Goal: Use online tool/utility: Utilize a website feature to perform a specific function

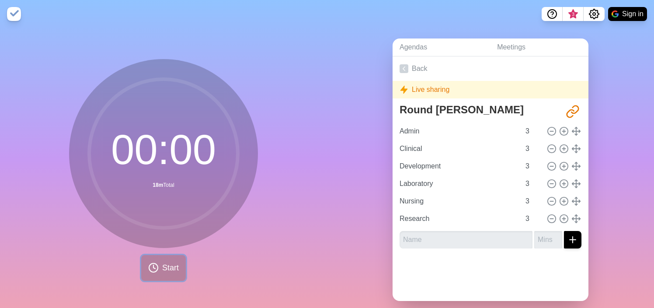
click at [169, 269] on span "Start" at bounding box center [170, 268] width 17 height 12
click at [414, 52] on link "Agendas" at bounding box center [440, 47] width 97 height 18
click at [504, 55] on link "Meetings" at bounding box center [539, 47] width 98 height 18
click at [417, 61] on link "Back" at bounding box center [490, 68] width 196 height 24
click at [404, 65] on icon at bounding box center [403, 68] width 9 height 9
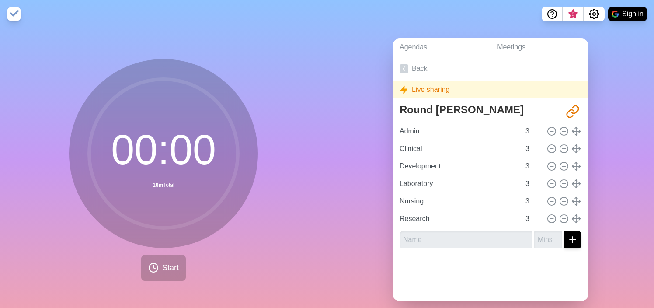
click at [624, 4] on nav "3 Sign in" at bounding box center [327, 14] width 654 height 28
click at [624, 13] on button "Sign in" at bounding box center [627, 14] width 39 height 14
click at [624, 8] on button "Sign in" at bounding box center [627, 14] width 39 height 14
click at [626, 19] on button "Sign in" at bounding box center [627, 14] width 39 height 14
click at [620, 15] on button "Sign in" at bounding box center [627, 14] width 39 height 14
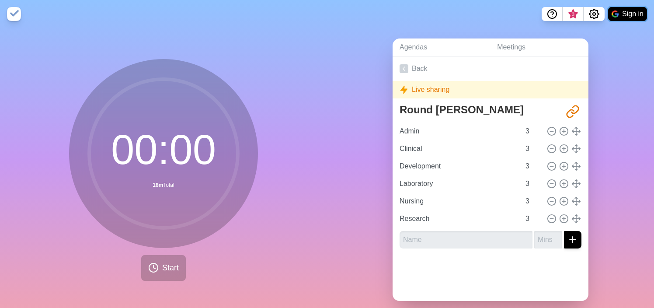
click at [621, 10] on button "Sign in" at bounding box center [627, 14] width 39 height 14
click at [596, 14] on icon "Settings" at bounding box center [594, 14] width 10 height 10
click at [622, 15] on button "Sign in" at bounding box center [627, 14] width 39 height 14
click at [443, 43] on link "Agendas" at bounding box center [440, 47] width 97 height 18
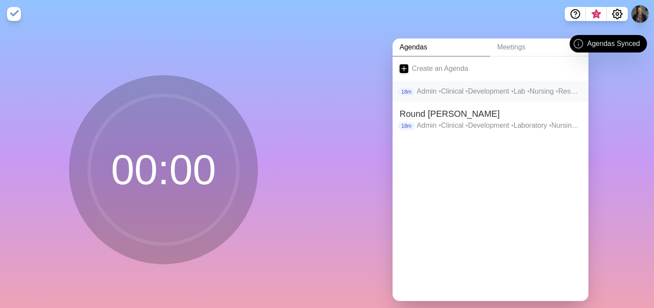
click at [466, 95] on p "Admin • Clinical • Development • Lab • Nursing • Research" at bounding box center [499, 91] width 165 height 10
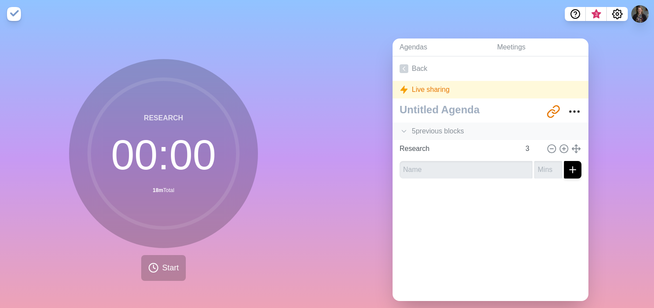
click at [410, 128] on div "5 previous block s" at bounding box center [490, 130] width 196 height 17
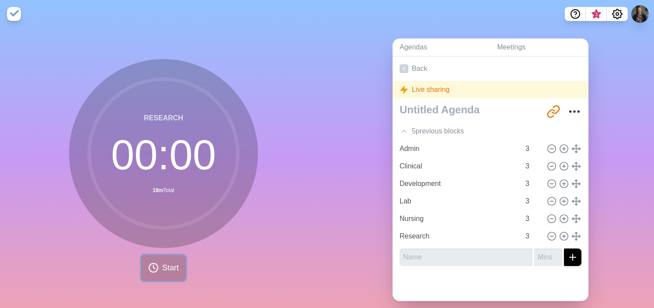
click at [166, 266] on span "Start" at bounding box center [170, 268] width 17 height 12
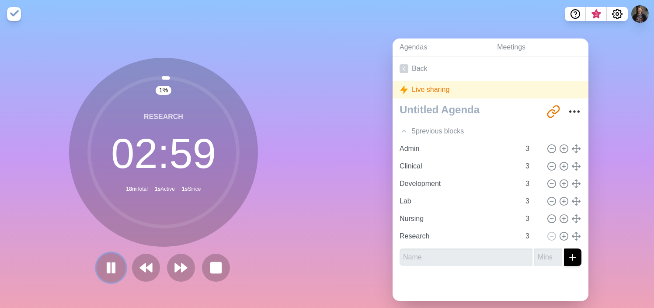
click at [108, 274] on icon at bounding box center [111, 267] width 15 height 15
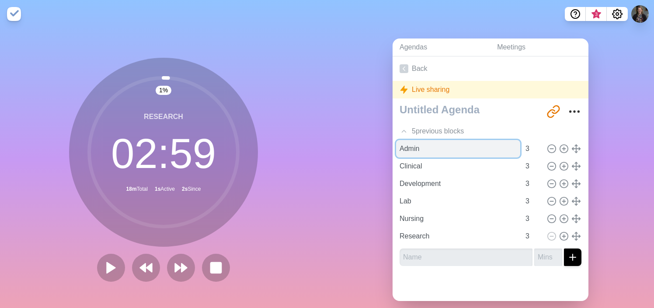
click at [425, 145] on input "Admin" at bounding box center [458, 148] width 124 height 17
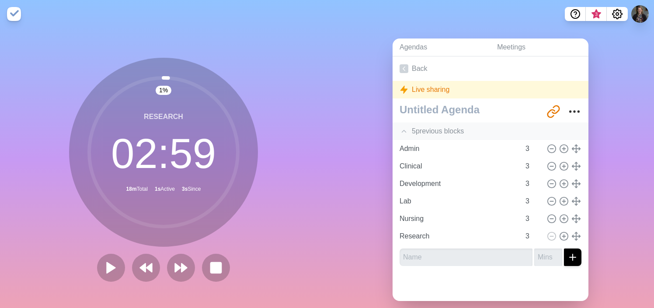
click at [427, 132] on div "5 previous block s" at bounding box center [490, 130] width 196 height 17
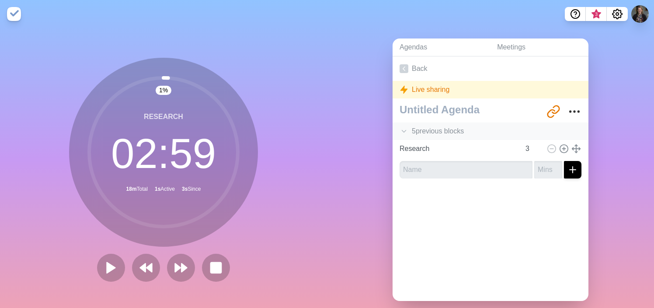
click at [427, 132] on div "5 previous block s" at bounding box center [490, 130] width 196 height 17
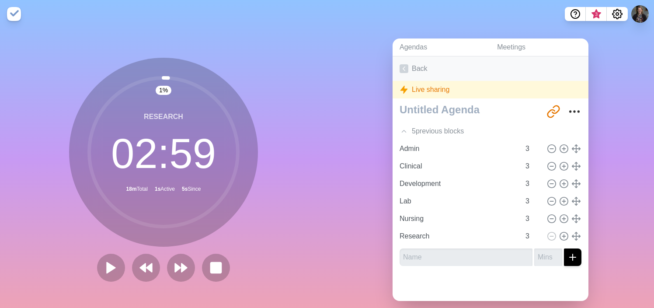
click at [411, 68] on link "Back" at bounding box center [490, 68] width 196 height 24
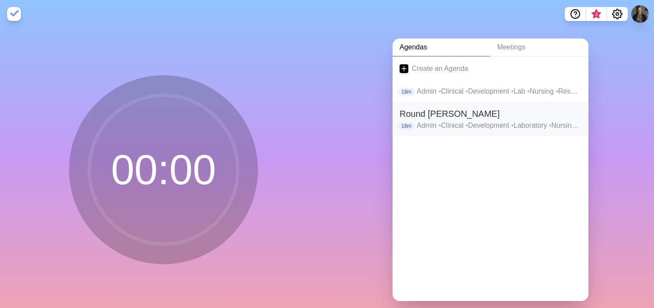
click at [439, 119] on h2 "Round [PERSON_NAME]" at bounding box center [490, 113] width 182 height 13
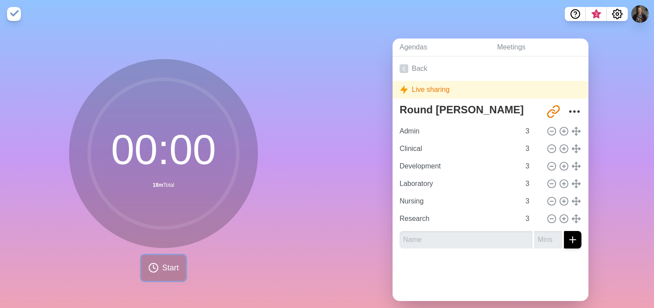
click at [169, 260] on button "Start" at bounding box center [163, 268] width 45 height 26
click at [404, 67] on polyline at bounding box center [404, 69] width 2 height 4
click at [415, 41] on link "Agendas" at bounding box center [440, 47] width 97 height 18
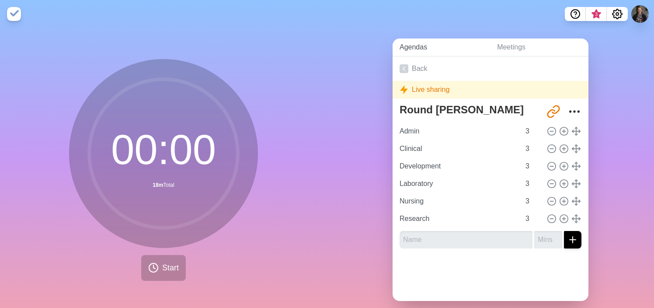
click at [415, 41] on link "Agendas" at bounding box center [440, 47] width 97 height 18
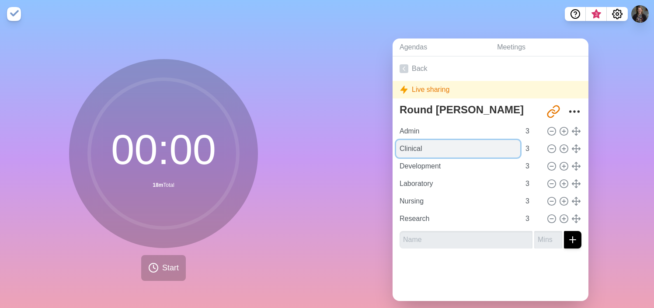
click at [453, 141] on input "Clinical" at bounding box center [458, 148] width 124 height 17
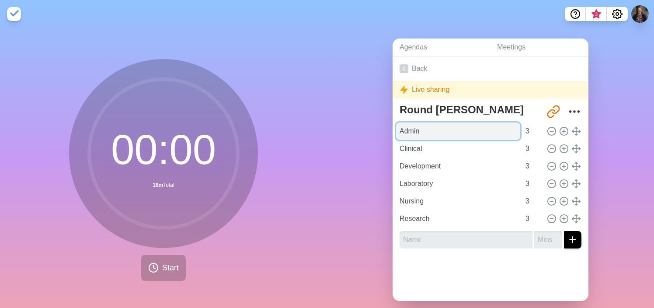
click at [444, 132] on input "Admin" at bounding box center [458, 130] width 124 height 17
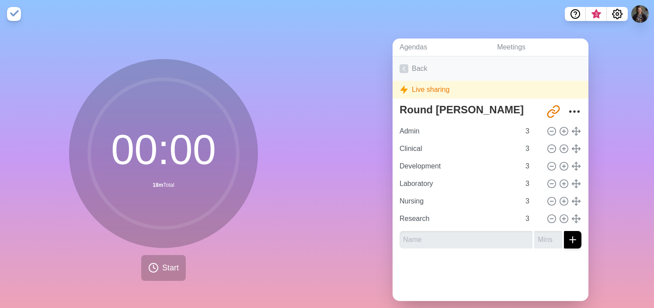
click at [405, 70] on icon at bounding box center [403, 68] width 9 height 9
click at [511, 43] on link "Meetings" at bounding box center [539, 47] width 98 height 18
click at [407, 35] on div "Agendas Meetings Back Live sharing Round Robin http://timeblocks.co/-OK8HGVnr58…" at bounding box center [490, 173] width 327 height 290
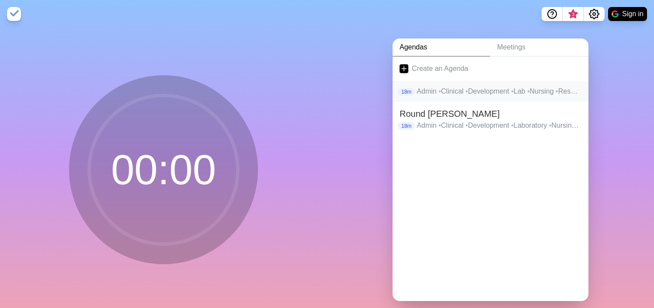
click at [443, 87] on p "Admin • Clinical • Development • Lab • Nursing • Research" at bounding box center [499, 91] width 165 height 10
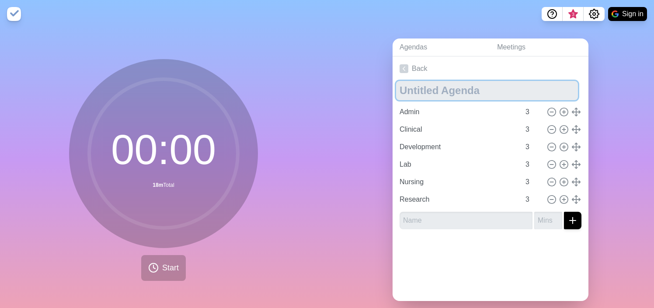
click at [443, 87] on textarea at bounding box center [487, 90] width 182 height 19
type textarea "Staff Meeting"
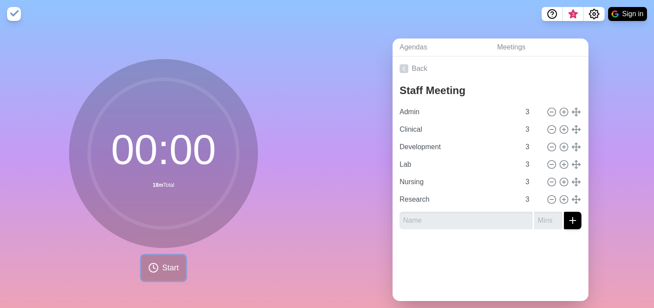
click at [162, 264] on span "Start" at bounding box center [170, 268] width 17 height 12
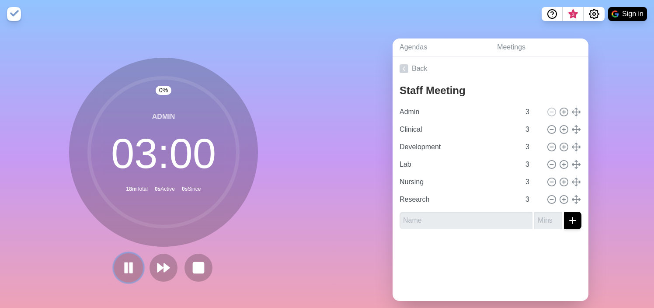
click at [130, 267] on rect at bounding box center [131, 268] width 3 height 10
click at [196, 268] on rect at bounding box center [198, 267] width 11 height 11
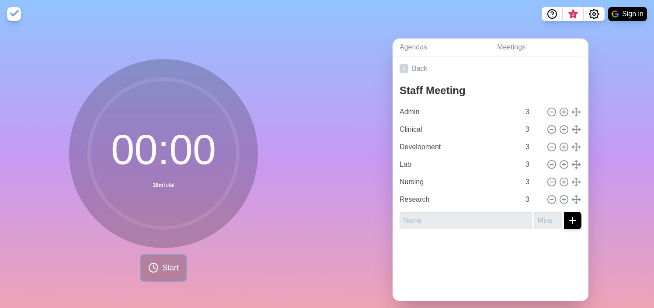
click at [164, 268] on span "Start" at bounding box center [170, 268] width 17 height 12
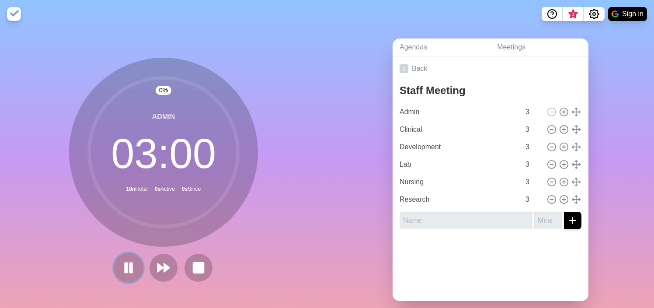
click at [131, 271] on rect at bounding box center [131, 268] width 3 height 10
click at [194, 267] on rect at bounding box center [198, 267] width 11 height 11
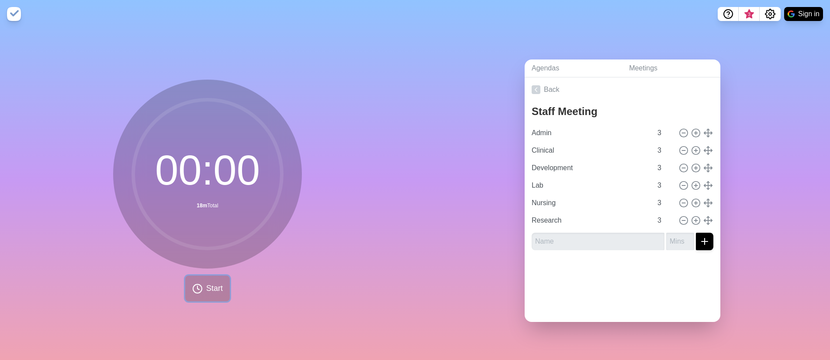
click at [214, 289] on span "Start" at bounding box center [214, 288] width 17 height 12
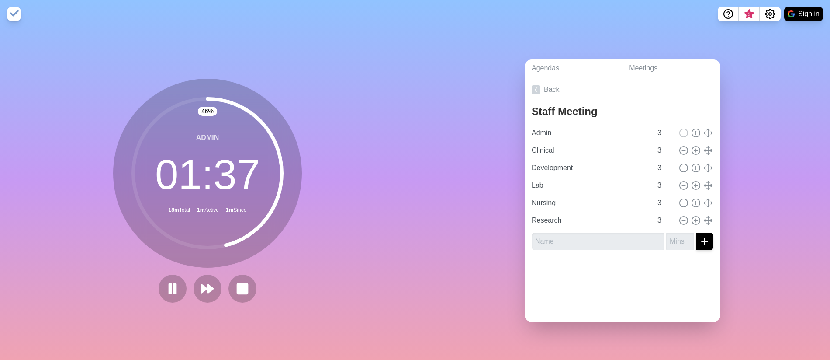
click at [338, 203] on div "46 % Admin 01 : 37 18m Total 1m Active 1m Since" at bounding box center [207, 194] width 415 height 332
click at [170, 291] on rect at bounding box center [170, 288] width 3 height 10
click at [206, 288] on polygon at bounding box center [204, 288] width 6 height 9
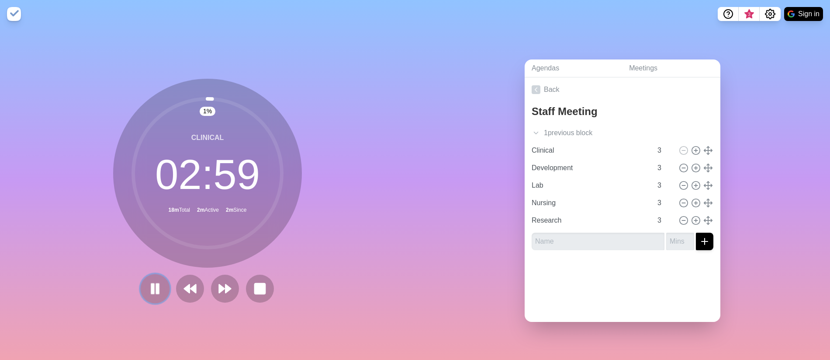
click at [158, 286] on rect at bounding box center [157, 288] width 3 height 10
click at [159, 286] on icon at bounding box center [155, 288] width 15 height 15
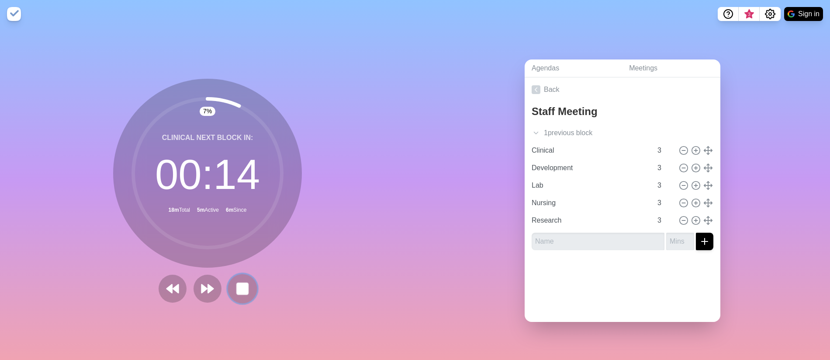
click at [244, 285] on rect at bounding box center [242, 288] width 11 height 11
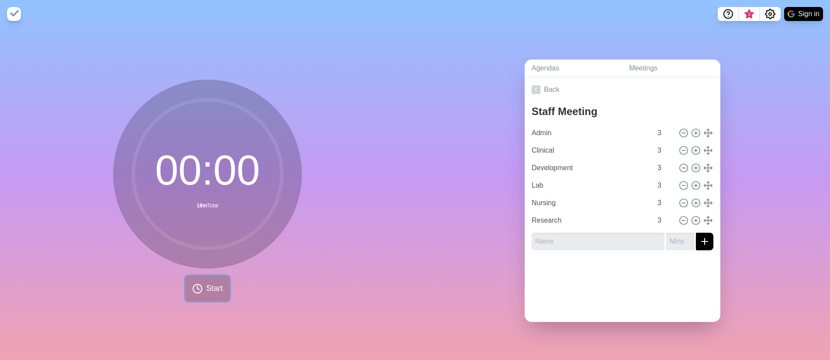
click at [217, 292] on span "Start" at bounding box center [214, 288] width 17 height 12
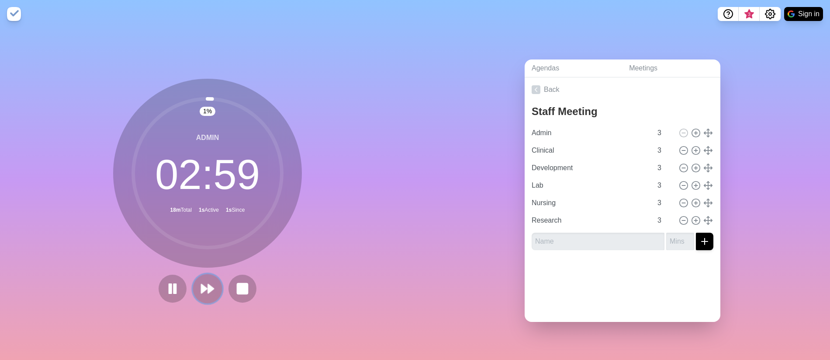
click at [212, 287] on polygon at bounding box center [211, 288] width 6 height 9
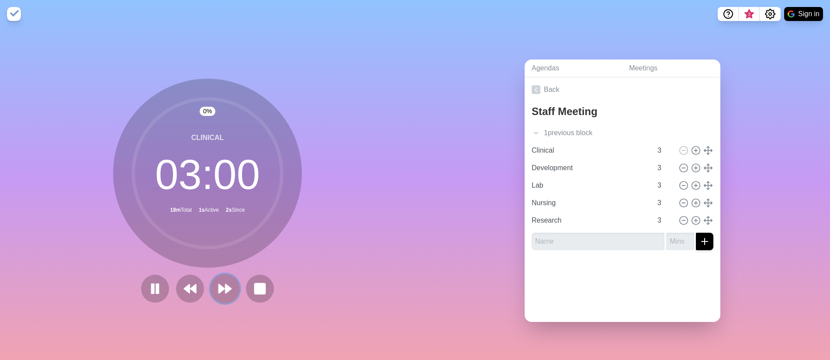
click at [221, 291] on polygon at bounding box center [222, 288] width 6 height 9
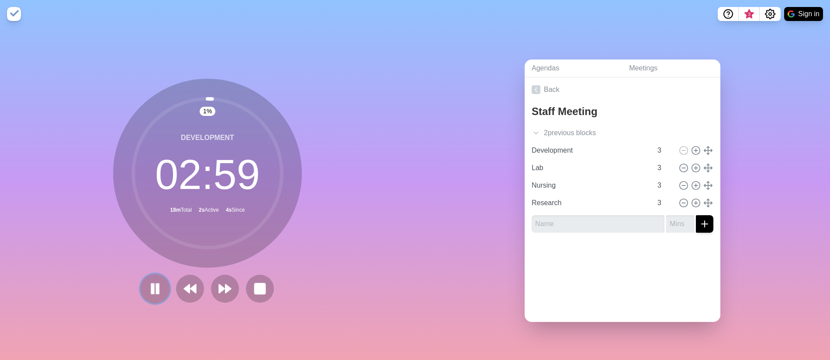
click at [147, 287] on button at bounding box center [154, 288] width 29 height 29
click at [156, 285] on icon at bounding box center [155, 288] width 15 height 15
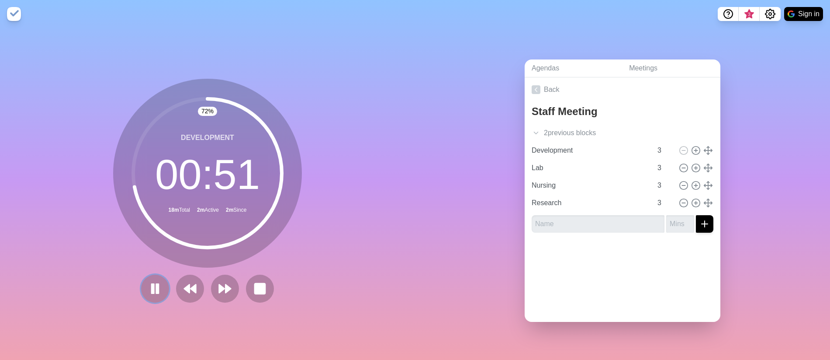
click at [156, 285] on rect at bounding box center [157, 288] width 2 height 9
click at [227, 287] on polygon at bounding box center [229, 288] width 6 height 9
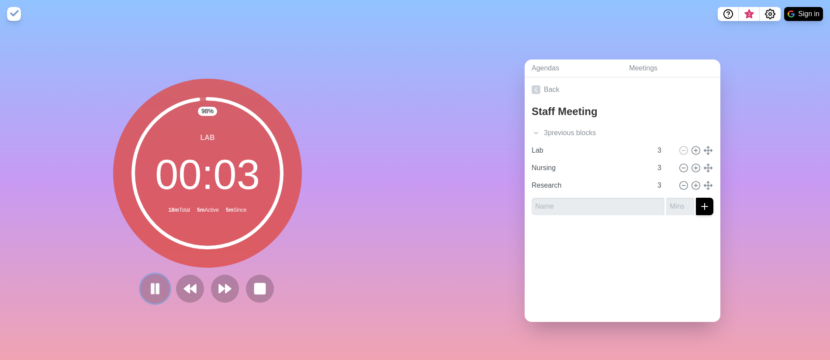
click at [154, 295] on icon at bounding box center [155, 288] width 15 height 15
click at [224, 290] on icon at bounding box center [225, 288] width 15 height 15
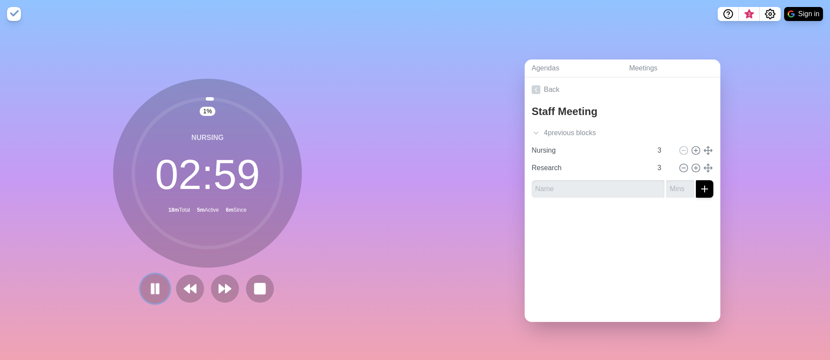
click at [156, 293] on rect at bounding box center [157, 288] width 3 height 10
click at [156, 293] on icon at bounding box center [155, 288] width 14 height 14
click at [156, 293] on rect at bounding box center [157, 288] width 2 height 9
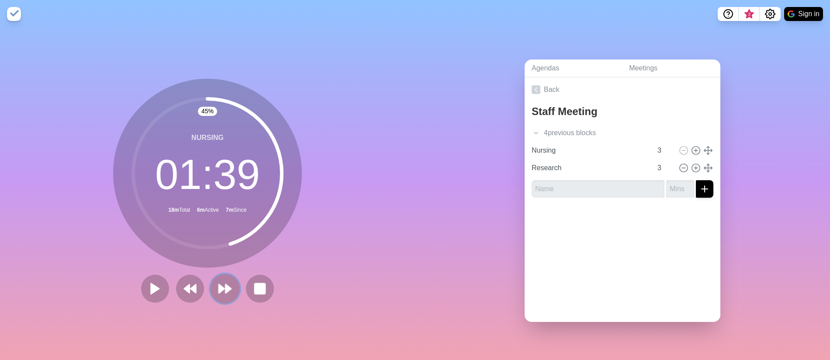
click at [230, 286] on icon at bounding box center [225, 288] width 15 height 15
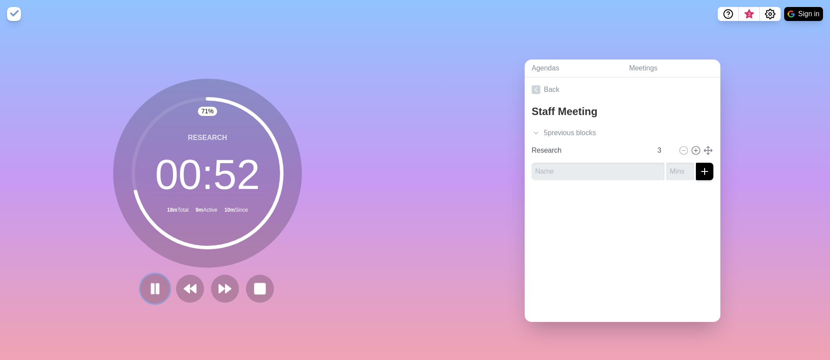
click at [155, 291] on icon at bounding box center [155, 288] width 15 height 15
